Goal: Task Accomplishment & Management: Manage account settings

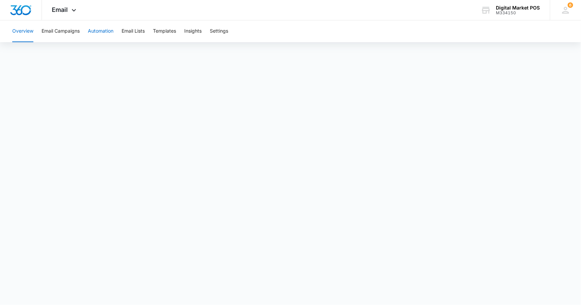
click at [101, 33] on button "Automation" at bounding box center [101, 31] width 26 height 22
click at [139, 32] on button "Email Lists" at bounding box center [133, 31] width 23 height 22
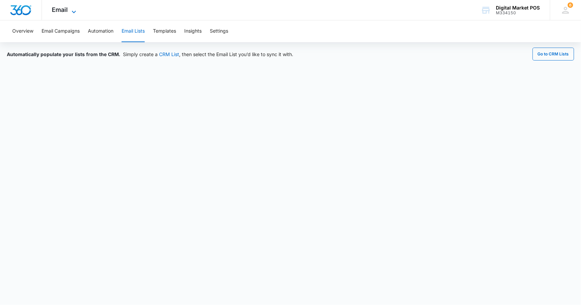
click at [71, 11] on icon at bounding box center [74, 12] width 8 height 8
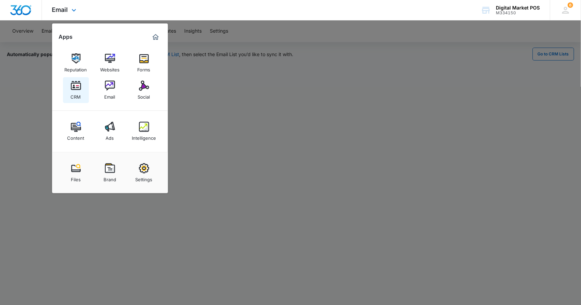
click at [81, 83] on link "CRM" at bounding box center [76, 90] width 26 height 26
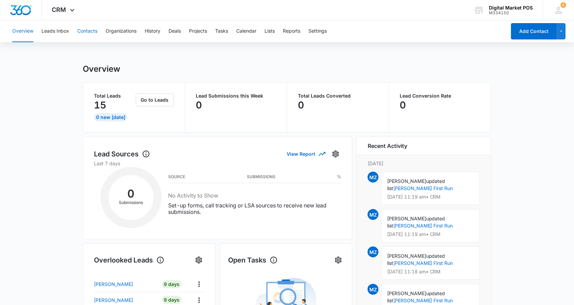
click at [84, 31] on button "Contacts" at bounding box center [87, 31] width 20 height 22
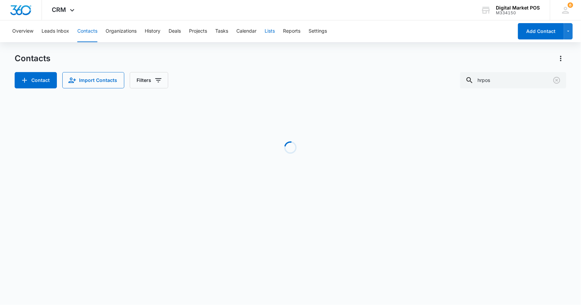
click at [270, 30] on button "Lists" at bounding box center [270, 31] width 10 height 22
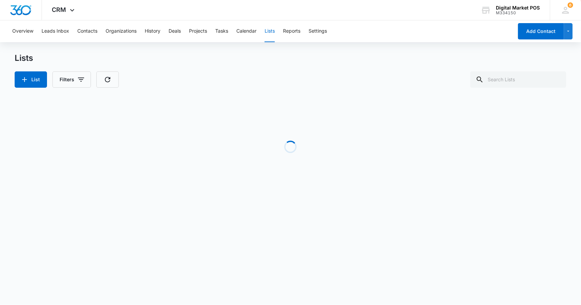
click at [271, 33] on button "Lists" at bounding box center [270, 31] width 10 height 22
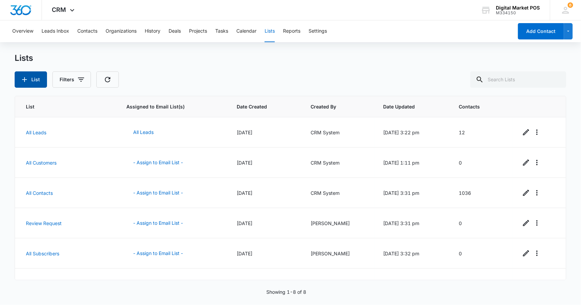
click at [31, 76] on button "List" at bounding box center [31, 80] width 32 height 16
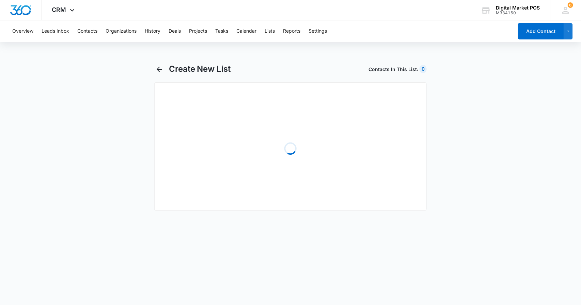
select select "31"
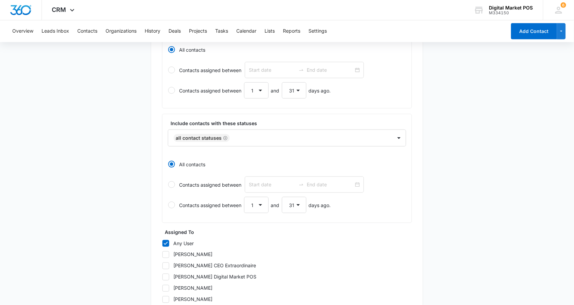
scroll to position [227, 0]
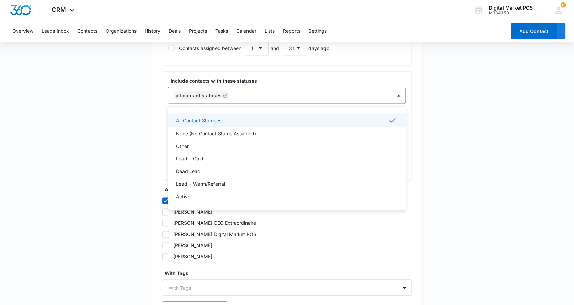
click at [334, 104] on div "All Contact Statuses" at bounding box center [280, 96] width 224 height 16
click at [496, 119] on main "Create New List Contacts In This List : 0 List Name * Description * Include con…" at bounding box center [287, 98] width 574 height 522
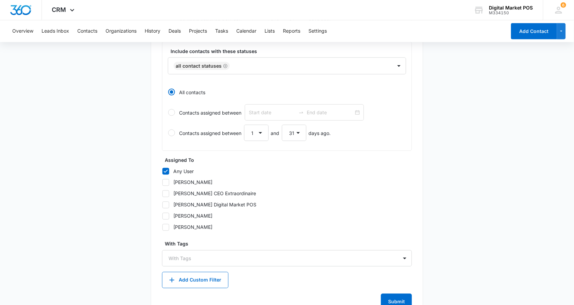
scroll to position [282, 0]
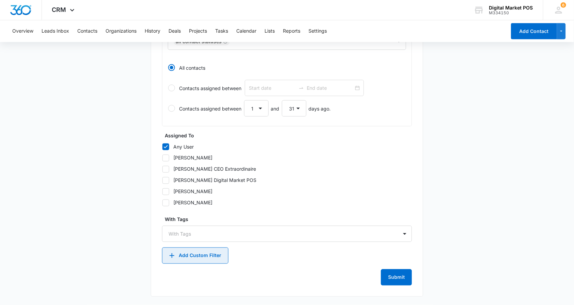
click at [217, 256] on button "Add Custom Filter" at bounding box center [195, 256] width 66 height 16
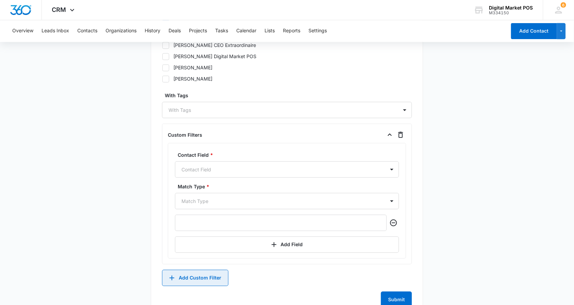
scroll to position [419, 0]
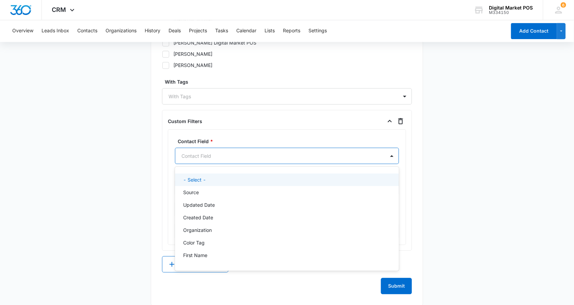
click at [234, 158] on div at bounding box center [279, 156] width 195 height 9
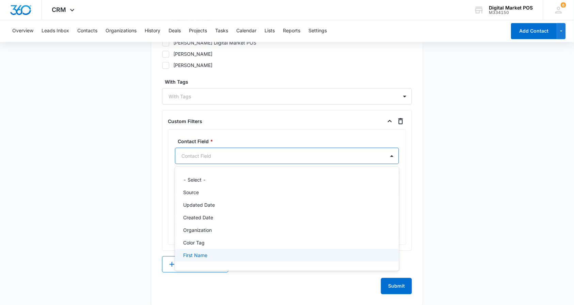
click at [212, 255] on div "First Name" at bounding box center [286, 255] width 206 height 7
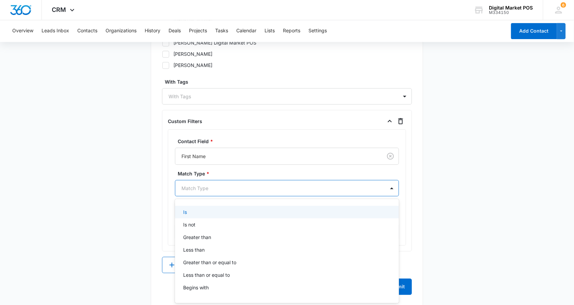
click at [201, 187] on div at bounding box center [279, 189] width 195 height 9
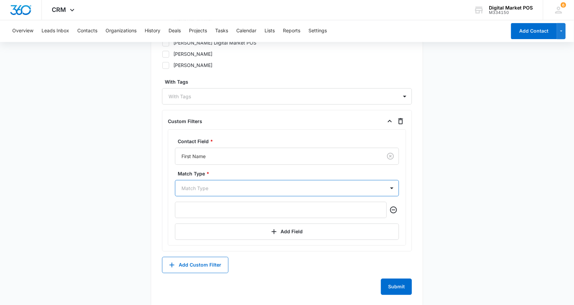
click at [201, 187] on div at bounding box center [279, 189] width 195 height 9
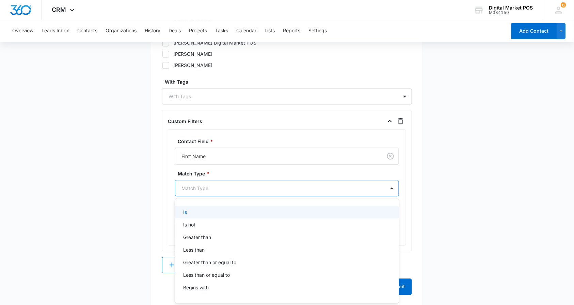
click at [201, 187] on div at bounding box center [279, 189] width 195 height 9
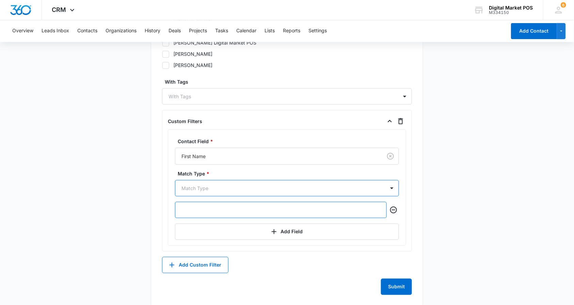
click at [195, 211] on input "text" at bounding box center [281, 210] width 212 height 16
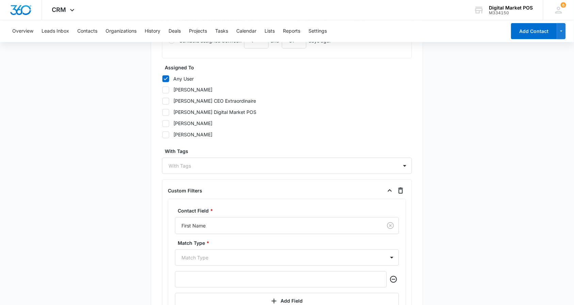
scroll to position [430, 0]
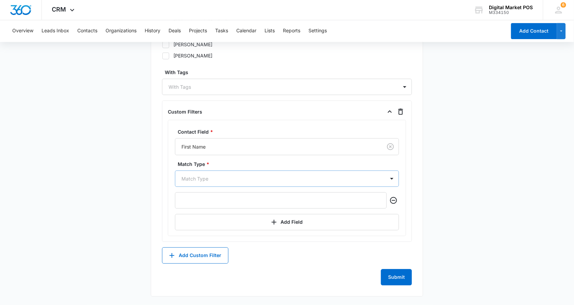
click at [240, 176] on div at bounding box center [279, 179] width 195 height 9
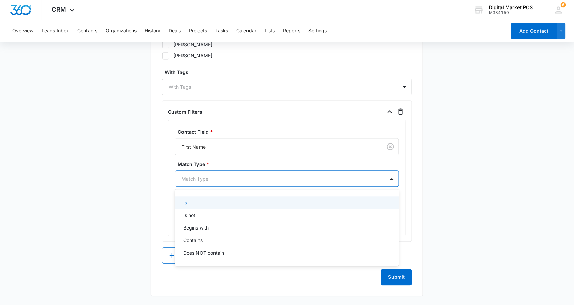
click at [240, 176] on div at bounding box center [279, 179] width 195 height 9
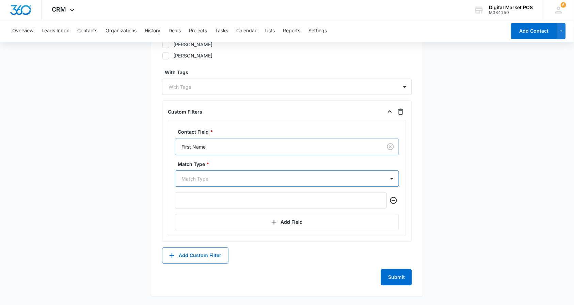
click at [224, 144] on div at bounding box center [278, 147] width 192 height 9
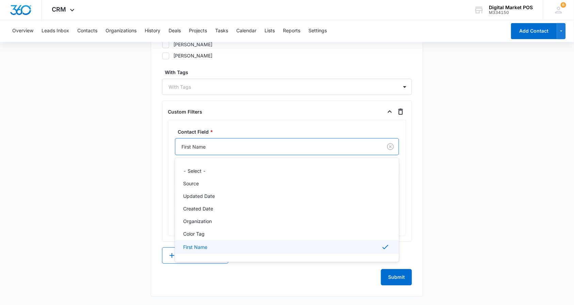
scroll to position [2, 0]
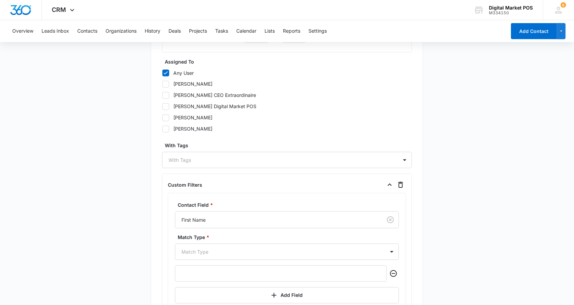
scroll to position [384, 0]
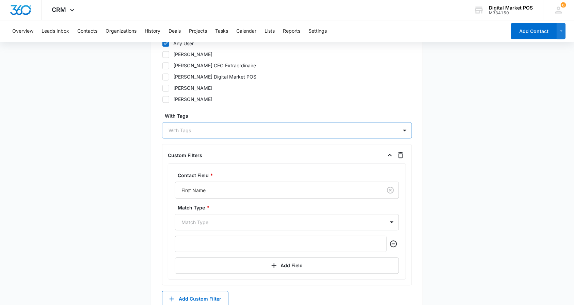
click at [383, 138] on div "With Tags" at bounding box center [280, 130] width 236 height 15
click at [51, 133] on main "Create New List Contacts In This List : 0 List Name * Description * Include con…" at bounding box center [287, 14] width 574 height 669
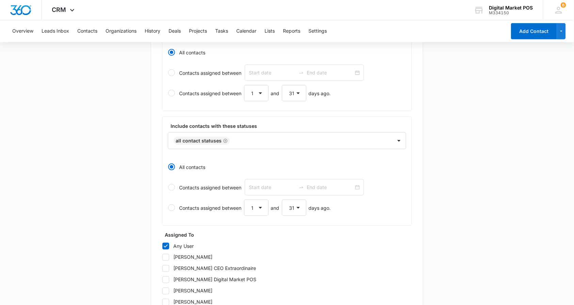
scroll to position [0, 0]
